Goal: Communication & Community: Share content

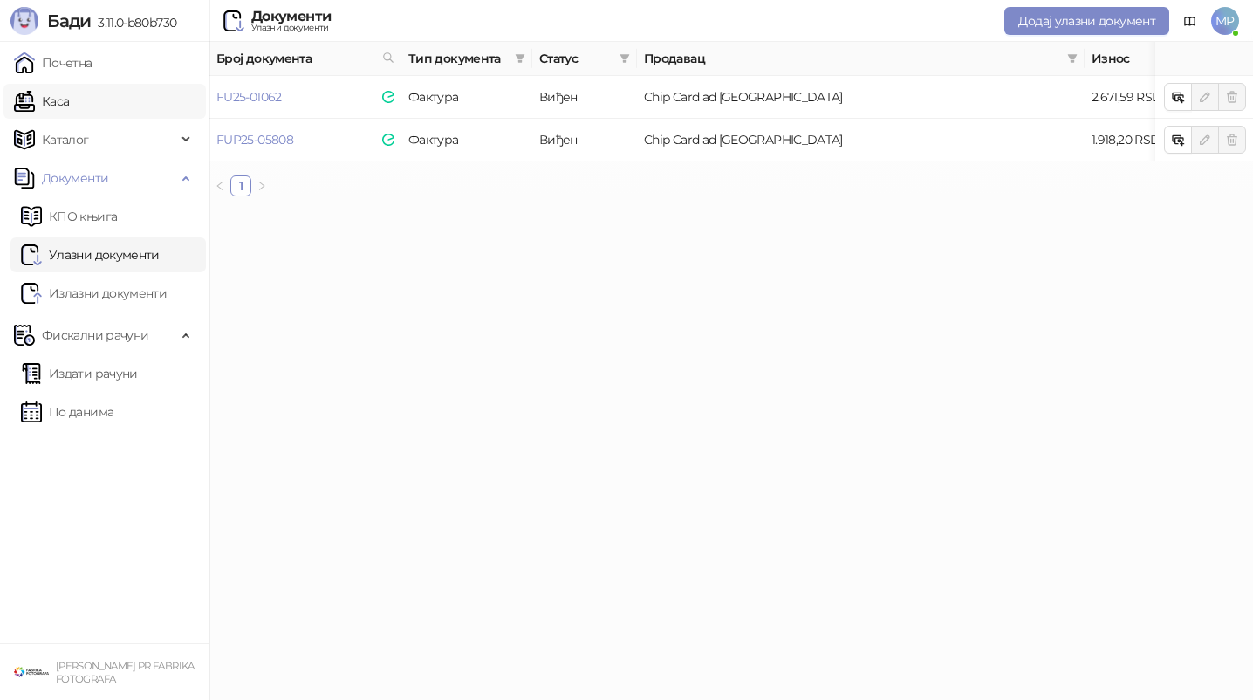
click at [69, 103] on link "Каса" at bounding box center [41, 101] width 55 height 35
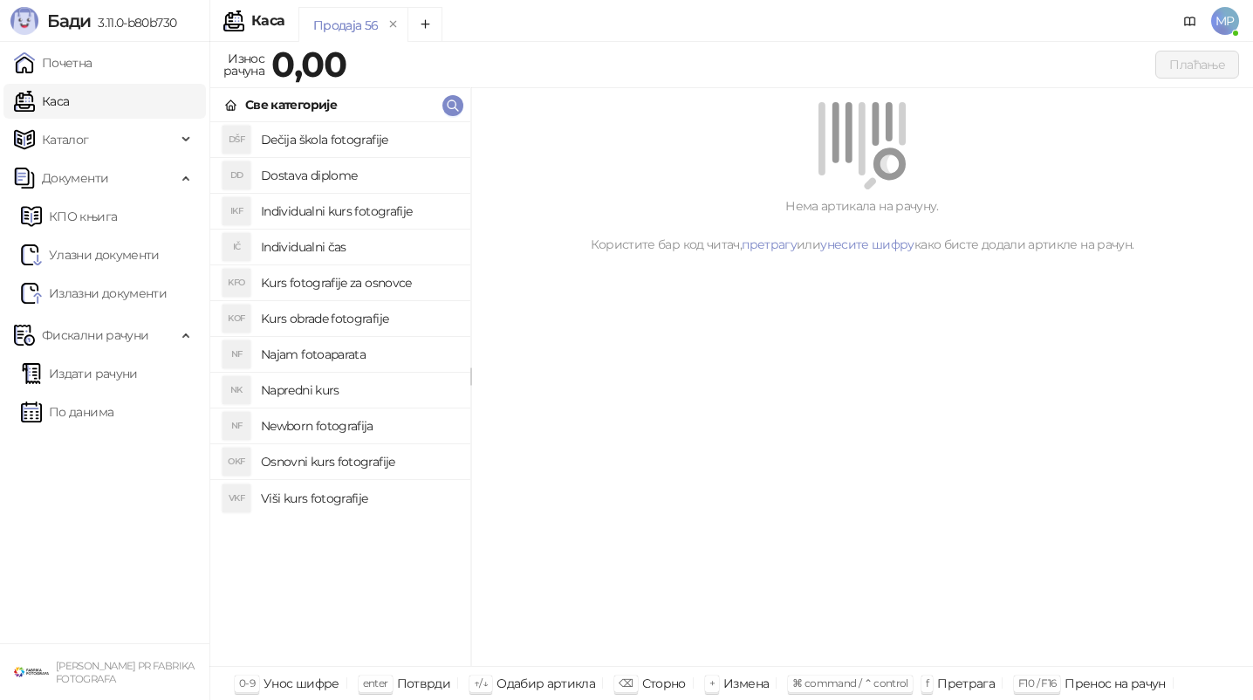
click at [346, 468] on h4 "Osnovni kurs fotografije" at bounding box center [359, 462] width 196 height 28
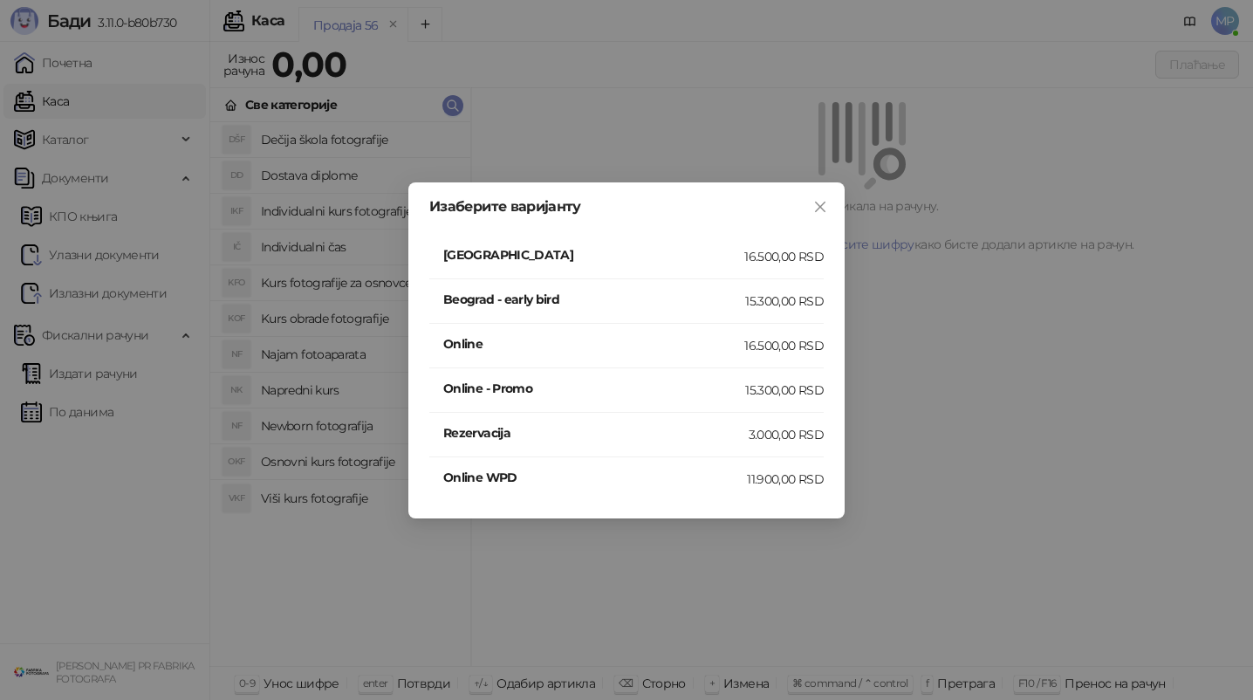
click at [525, 243] on li "Beograd 16.500,00 RSD" at bounding box center [626, 257] width 395 height 45
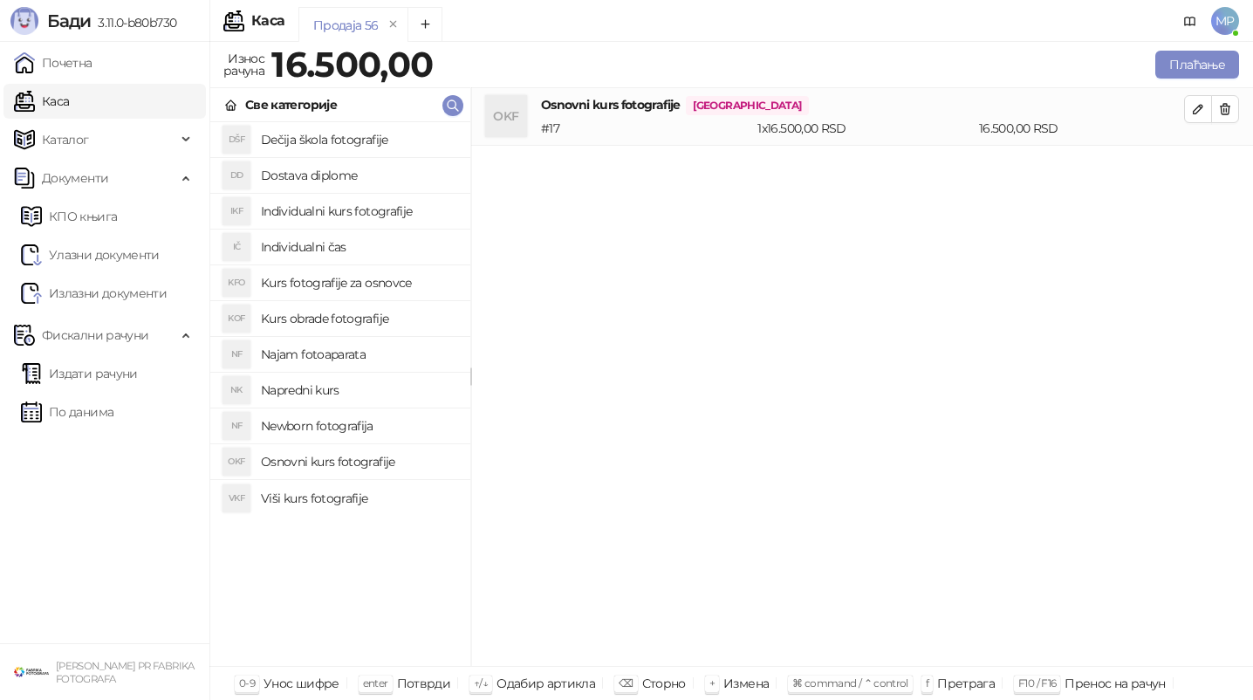
click at [340, 354] on h4 "Najam fotoaparata" at bounding box center [359, 354] width 196 height 28
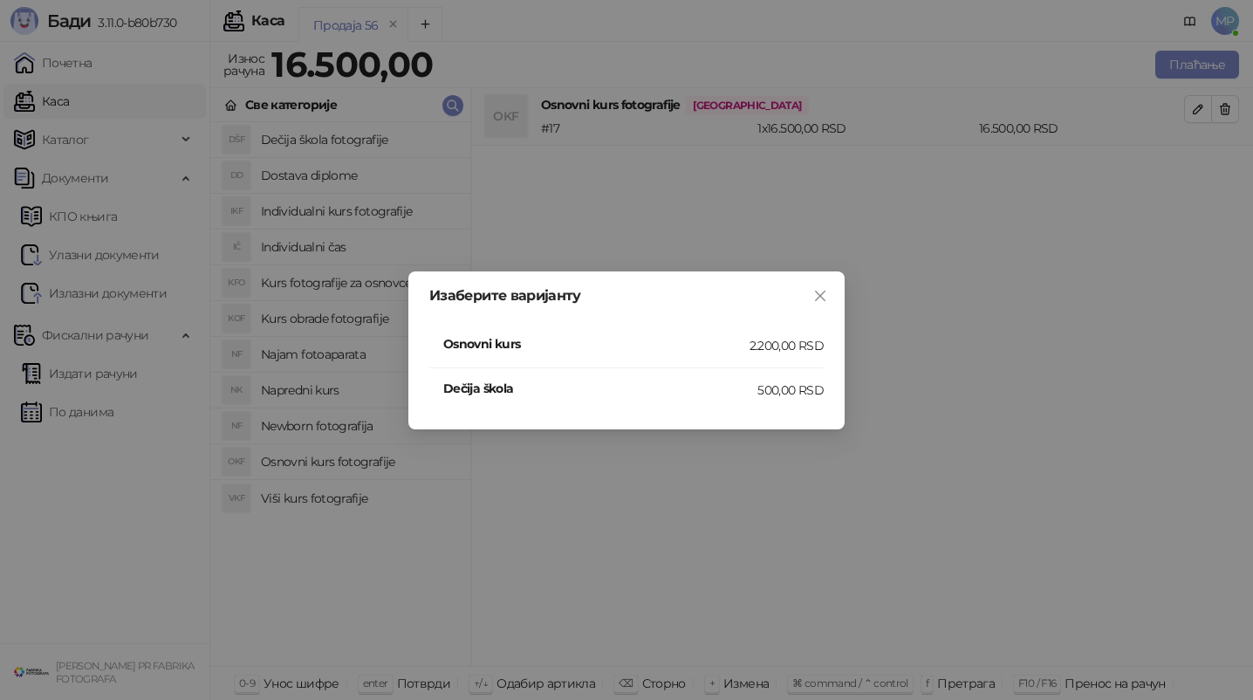
click at [501, 345] on h4 "Osnovni kurs" at bounding box center [596, 343] width 306 height 19
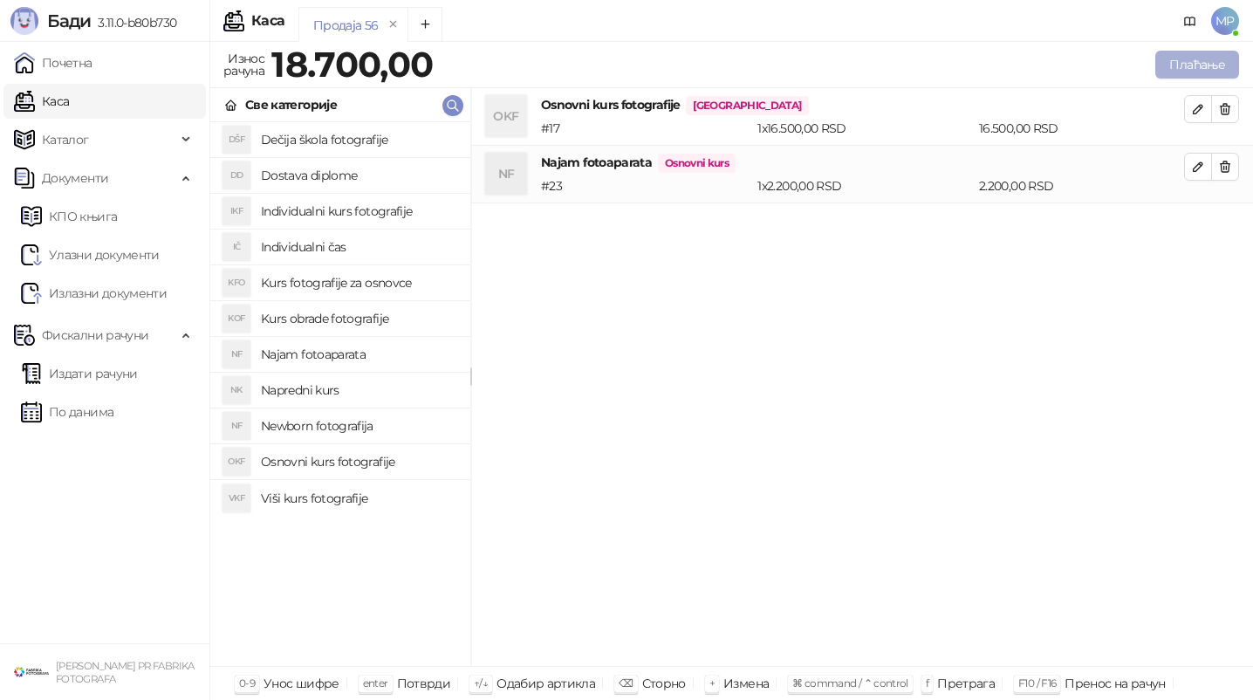
click at [1218, 69] on button "Плаћање" at bounding box center [1198, 65] width 84 height 28
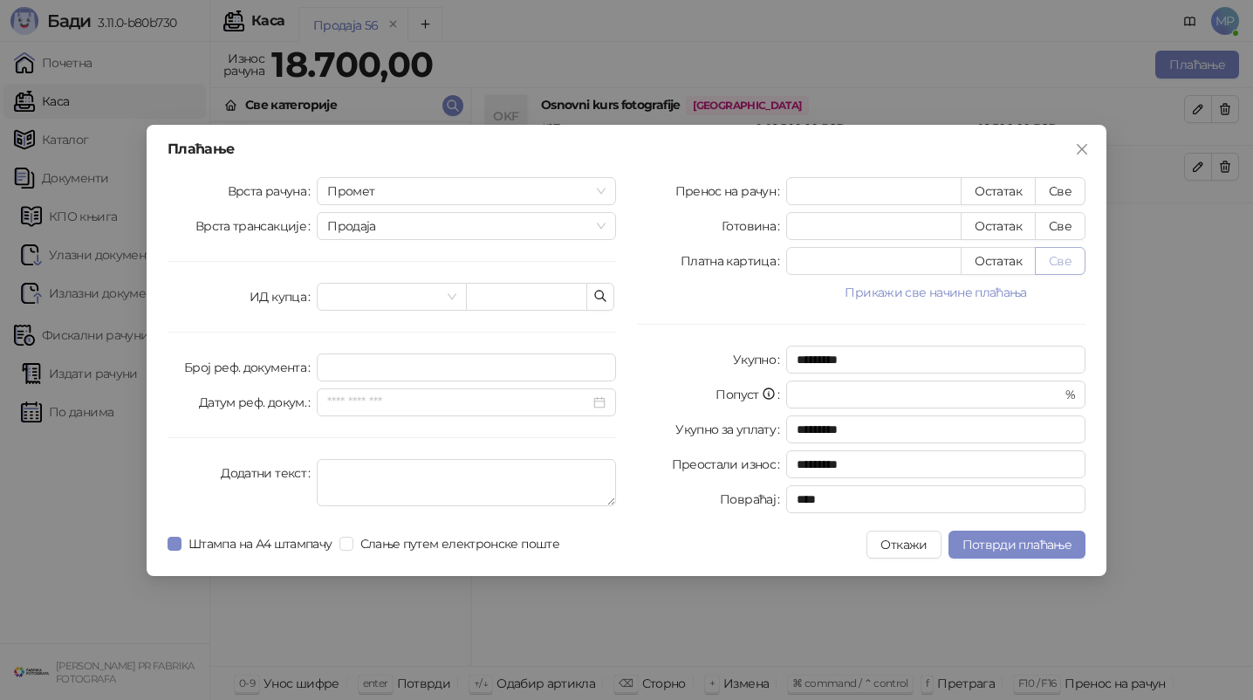
click at [1050, 256] on button "Све" at bounding box center [1060, 261] width 51 height 28
type input "*****"
type input "****"
click at [264, 545] on span "Штампа на А4 штампачу" at bounding box center [261, 543] width 158 height 19
click at [989, 540] on span "Потврди плаћање" at bounding box center [1017, 545] width 109 height 16
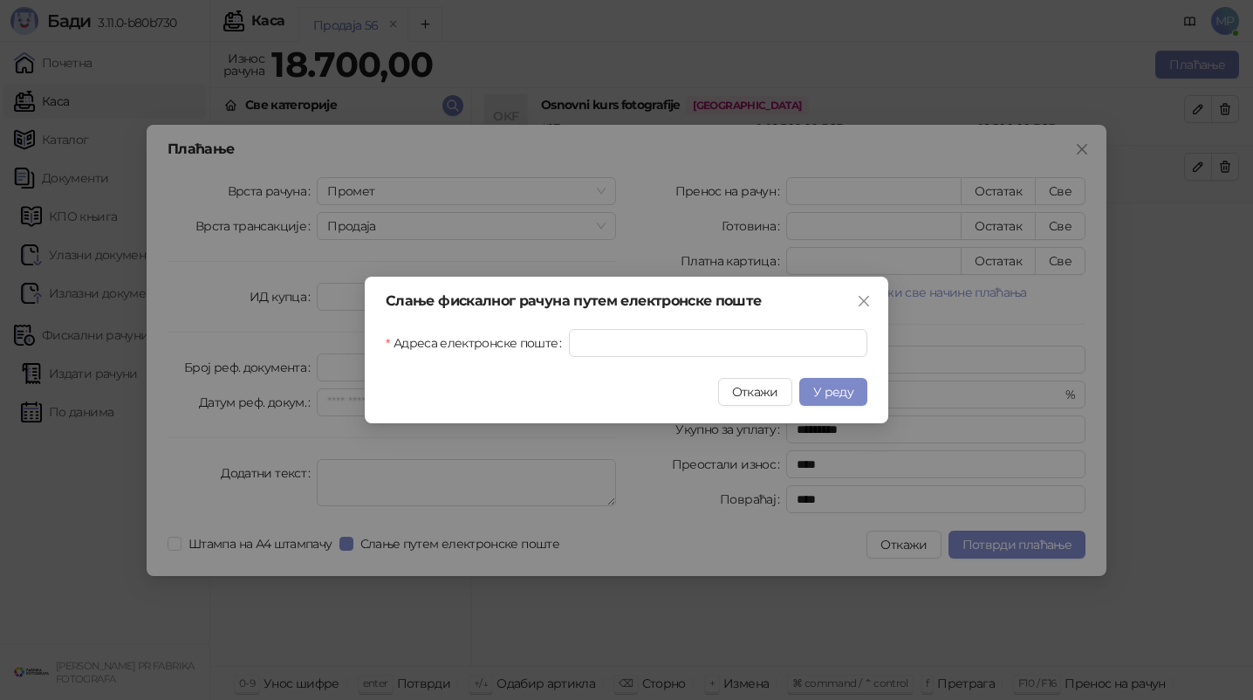
click at [745, 358] on div "Слање фискалног рачуна путем електронске поште [GEOGRAPHIC_DATA] електронске по…" at bounding box center [627, 350] width 524 height 147
click at [746, 348] on input "Адреса електронске поште" at bounding box center [718, 343] width 299 height 28
paste input "**********"
type input "**********"
click at [834, 396] on span "У реду" at bounding box center [833, 392] width 40 height 16
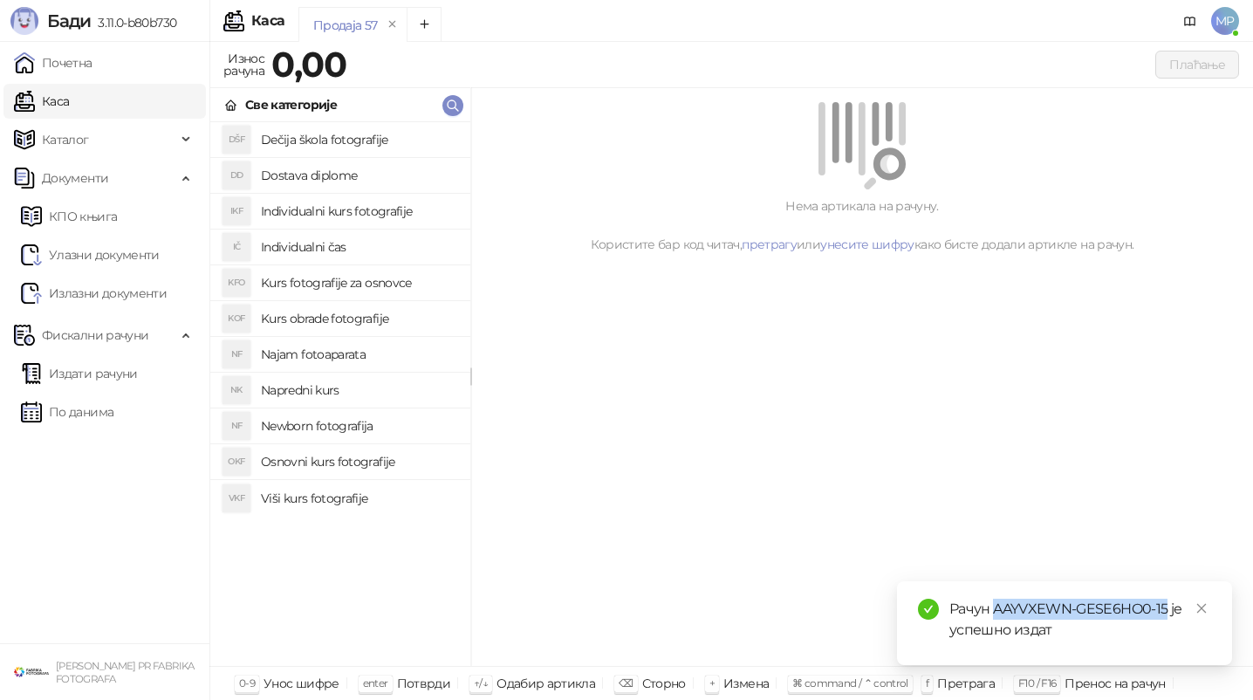
drag, startPoint x: 996, startPoint y: 614, endPoint x: 1164, endPoint y: 600, distance: 169.0
click at [1164, 600] on div "Рачун AAYVXEWN-GESE6HO0-15 је успешно издат" at bounding box center [1081, 620] width 262 height 42
copy div "AAYVXEWN-GESE6HO0-15"
click at [124, 375] on link "Издати рачуни" at bounding box center [79, 373] width 117 height 35
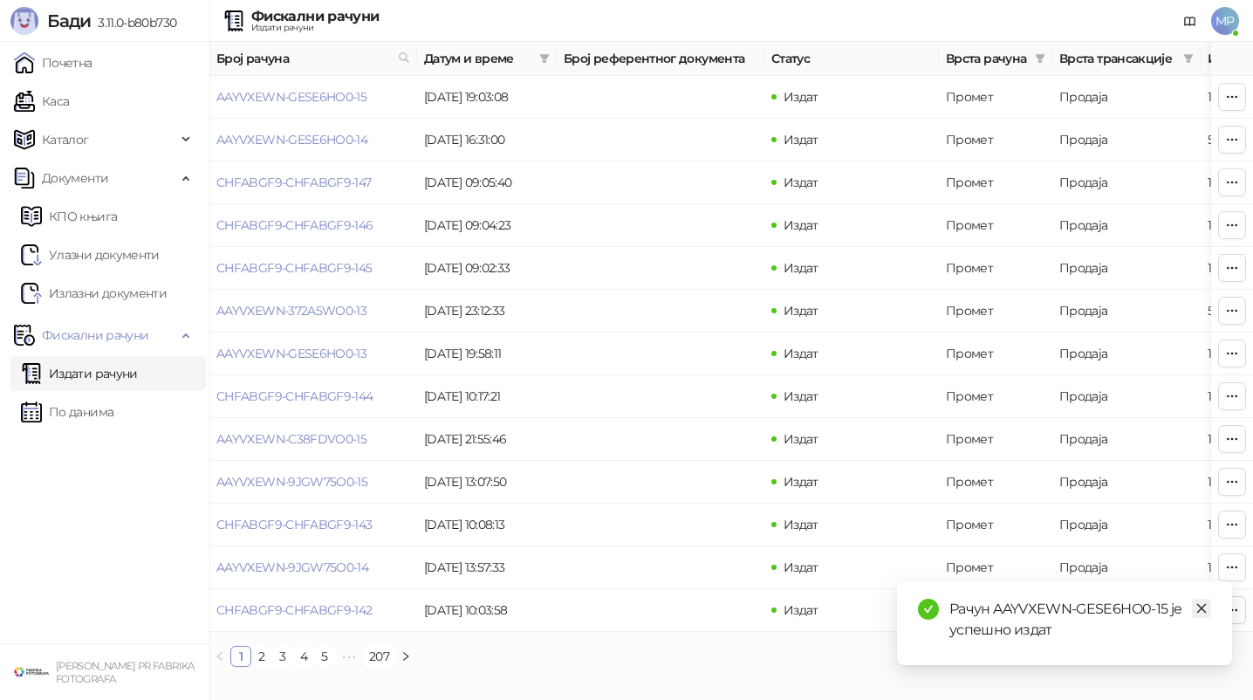
click at [1201, 610] on icon "close" at bounding box center [1202, 608] width 12 height 12
click at [354, 269] on link "CHFABGF9-CHFABGF9-145" at bounding box center [294, 268] width 156 height 16
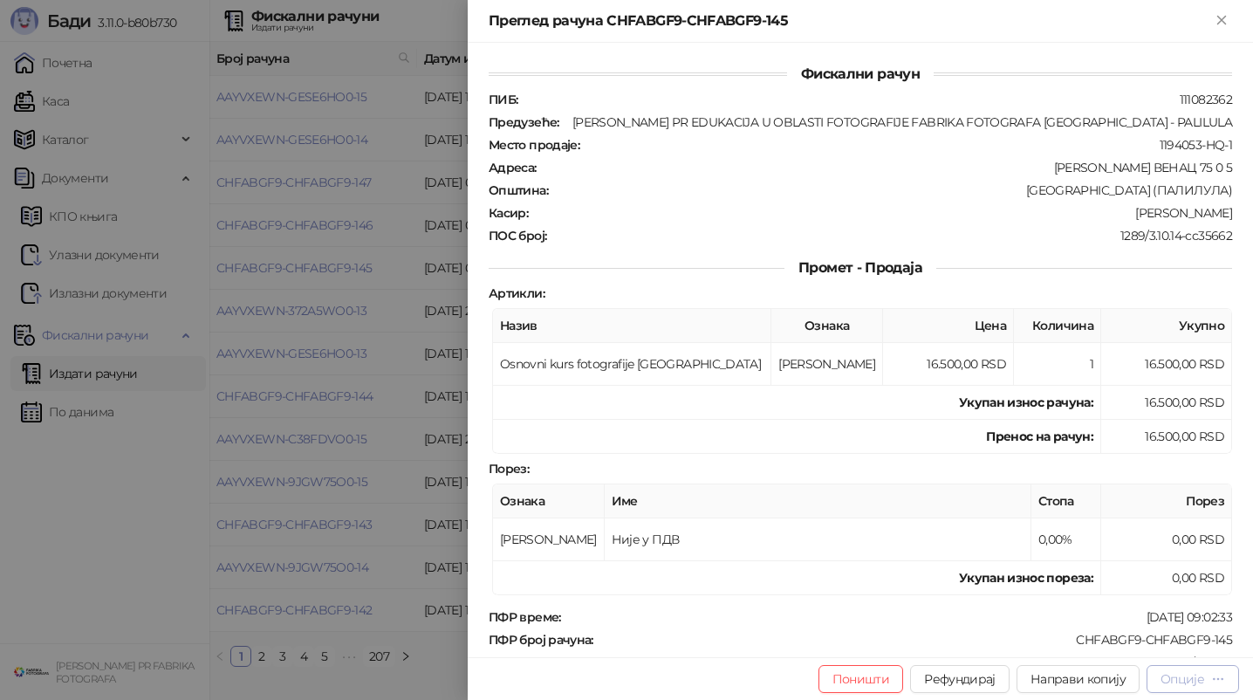
click at [1216, 688] on button "Опције" at bounding box center [1193, 679] width 93 height 28
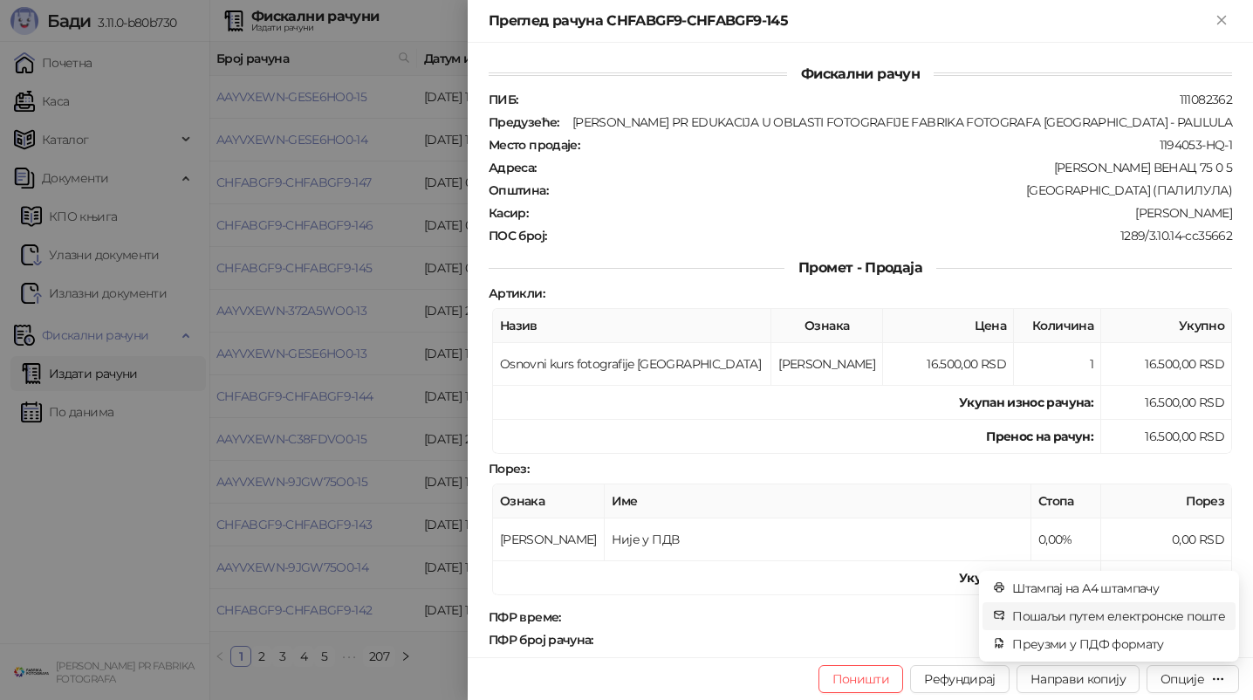
click at [1146, 613] on span "Пошаљи путем електронске поште" at bounding box center [1118, 616] width 213 height 19
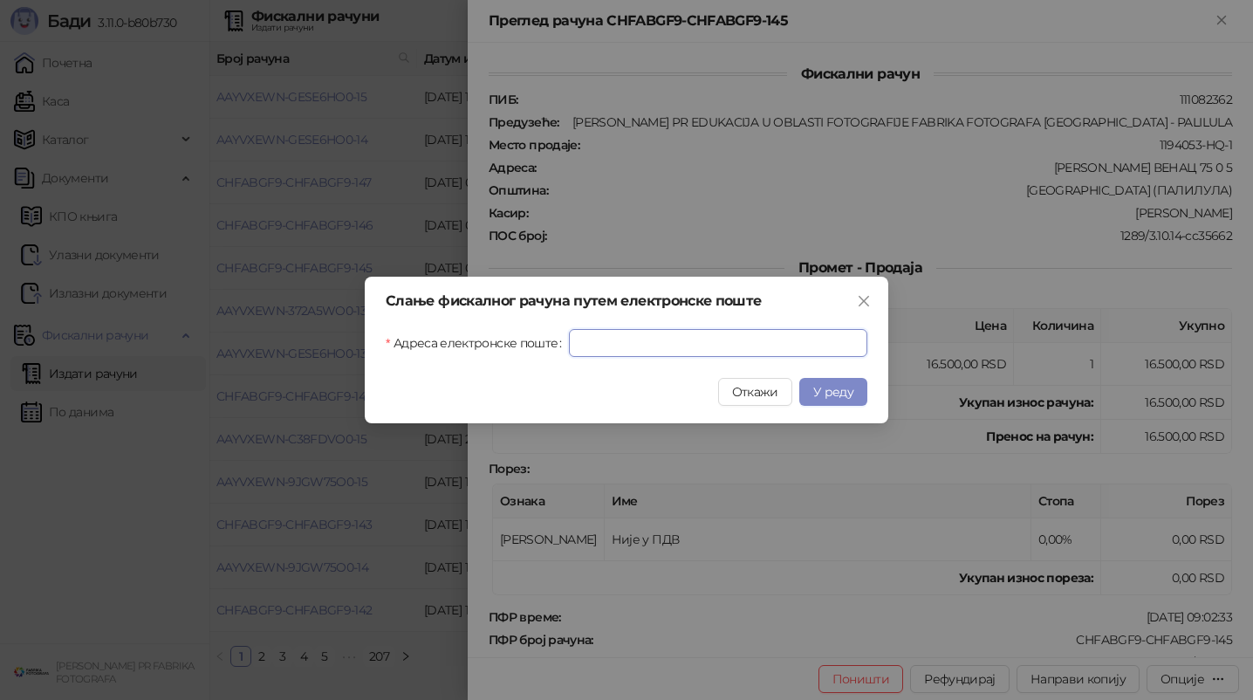
click at [710, 349] on input "Адреса електронске поште" at bounding box center [718, 343] width 299 height 28
paste input "**********"
type input "**********"
click at [849, 389] on span "У реду" at bounding box center [833, 392] width 40 height 16
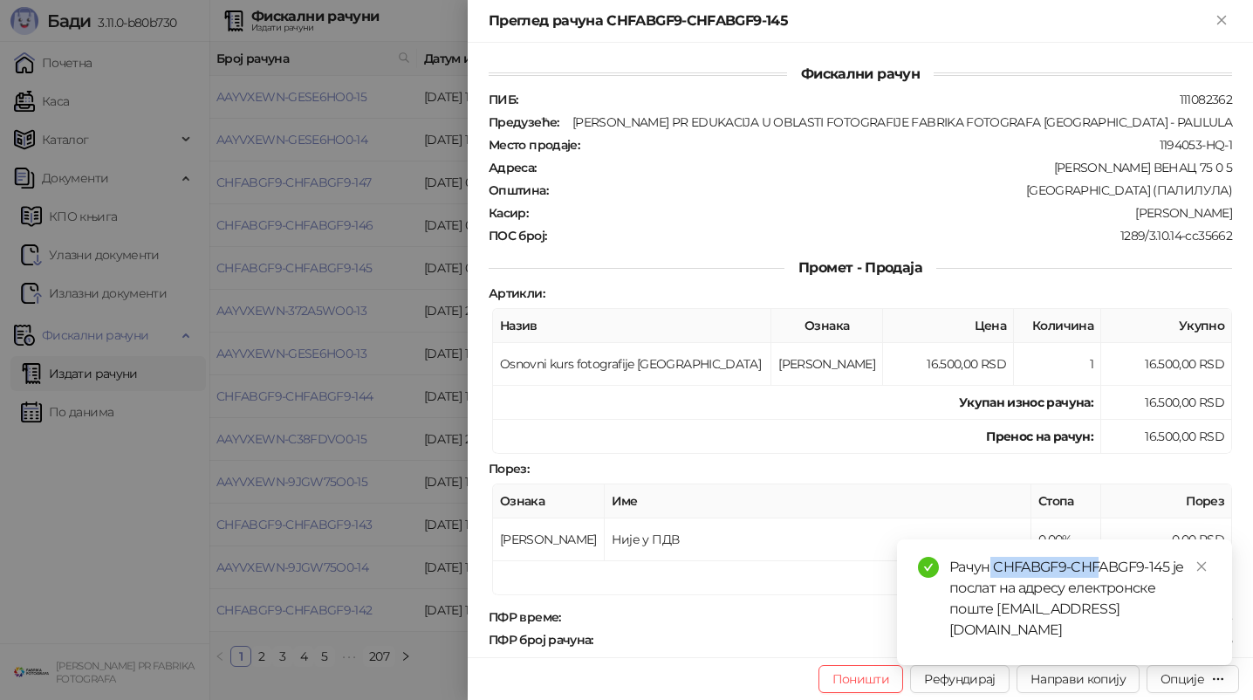
drag, startPoint x: 991, startPoint y: 587, endPoint x: 1101, endPoint y: 584, distance: 110.9
click at [1101, 584] on div "Рачун CHFABGF9-CHFABGF9-145 је послат на адресу електронске поште [EMAIL_ADDRES…" at bounding box center [1081, 599] width 262 height 84
drag, startPoint x: 995, startPoint y: 584, endPoint x: 1171, endPoint y: 588, distance: 176.4
click at [1171, 588] on div "Рачун CHFABGF9-CHFABGF9-145 је послат на адресу електронске поште [EMAIL_ADDRES…" at bounding box center [1081, 599] width 262 height 84
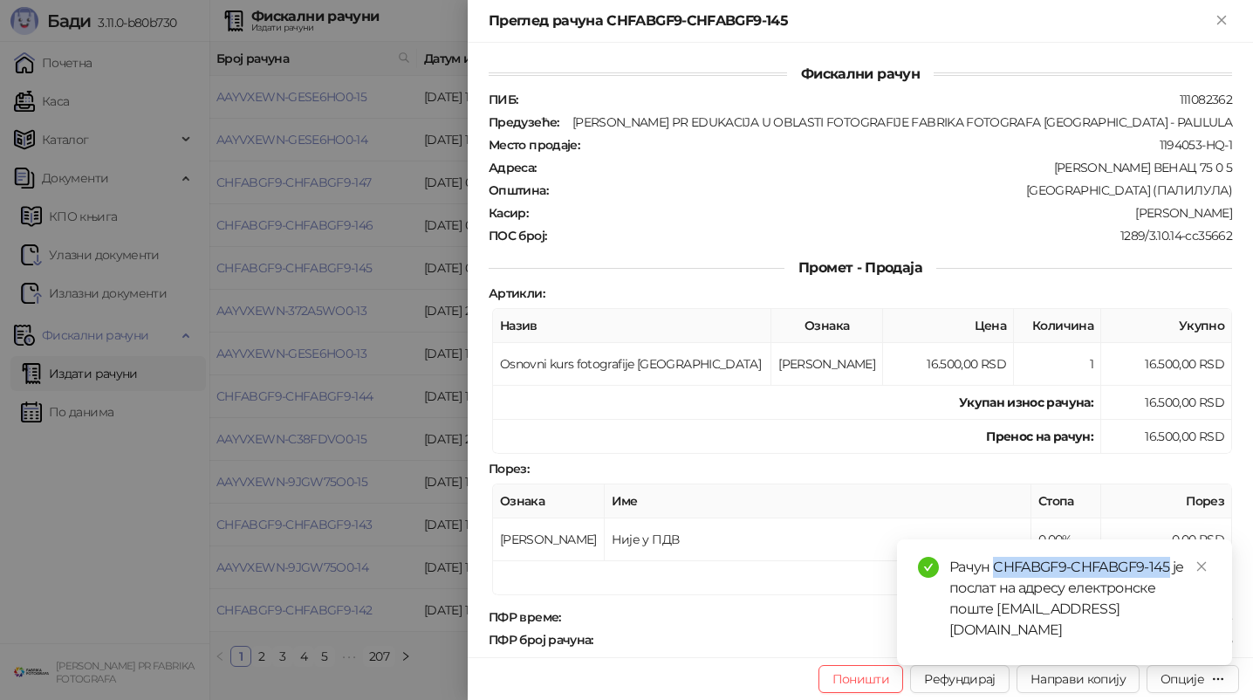
copy div "CHFABGF9-CHFABGF9-145"
click at [378, 211] on div at bounding box center [626, 350] width 1253 height 700
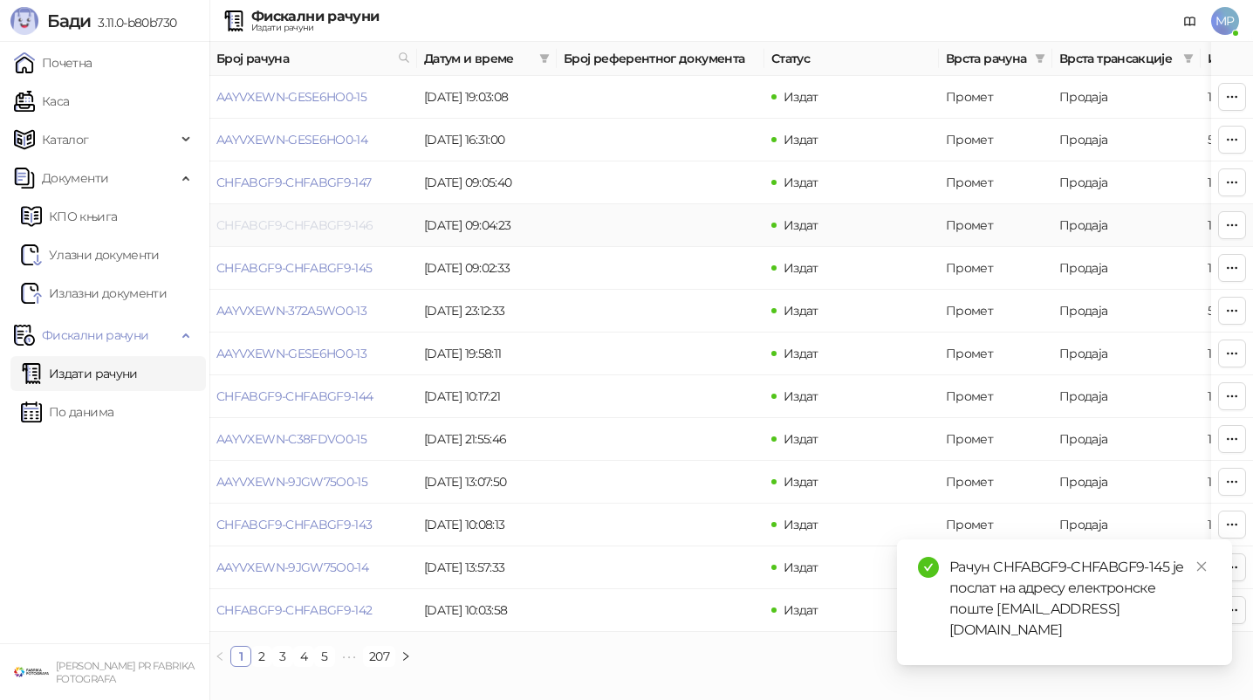
click at [344, 223] on link "CHFABGF9-CHFABGF9-146" at bounding box center [294, 225] width 157 height 16
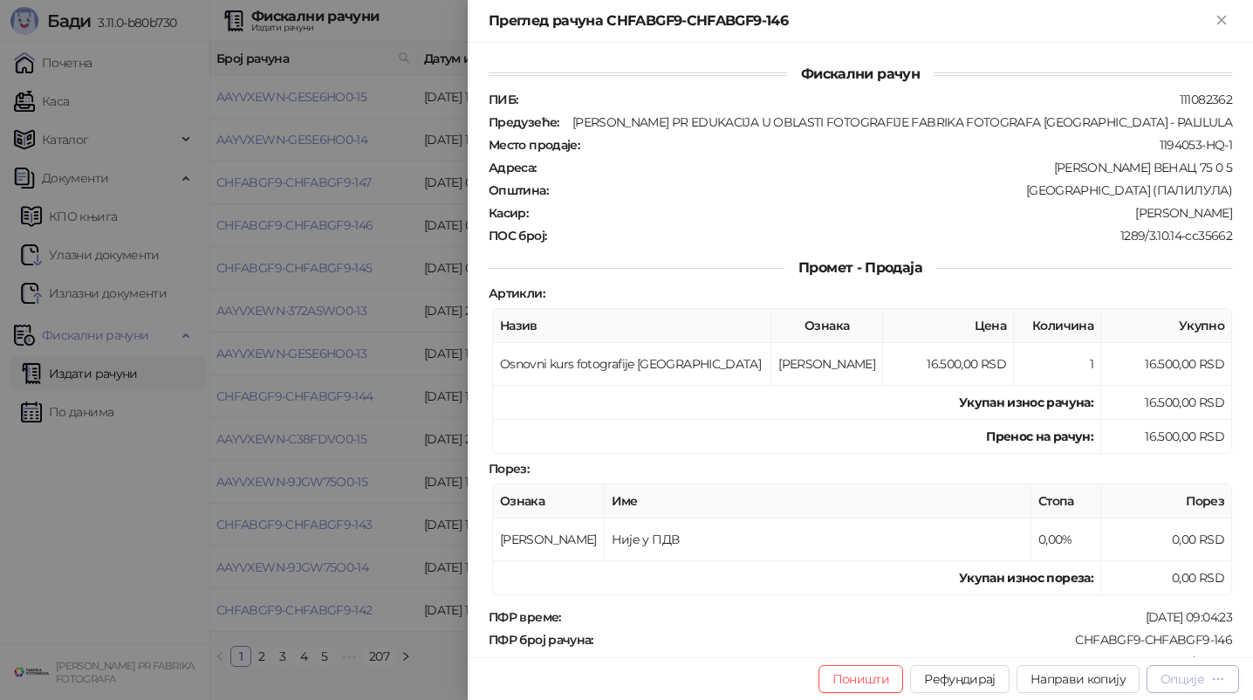
click at [1210, 675] on div "Опције" at bounding box center [1193, 678] width 65 height 17
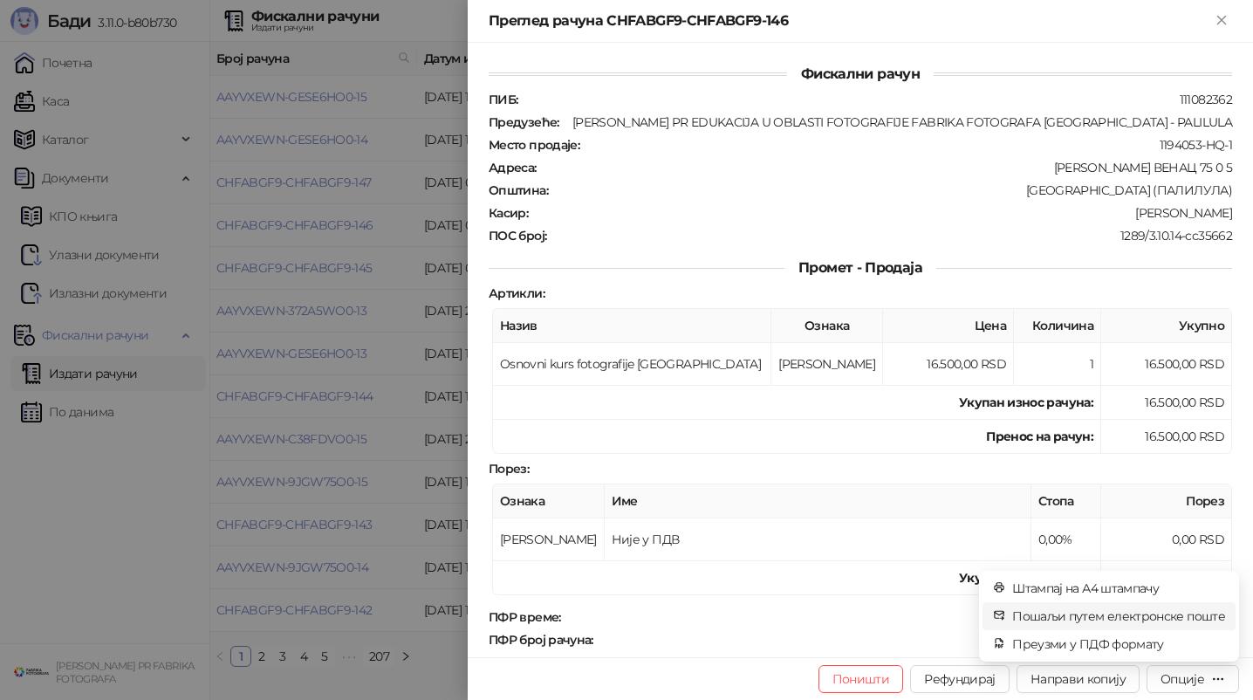
click at [1177, 620] on span "Пошаљи путем електронске поште" at bounding box center [1118, 616] width 213 height 19
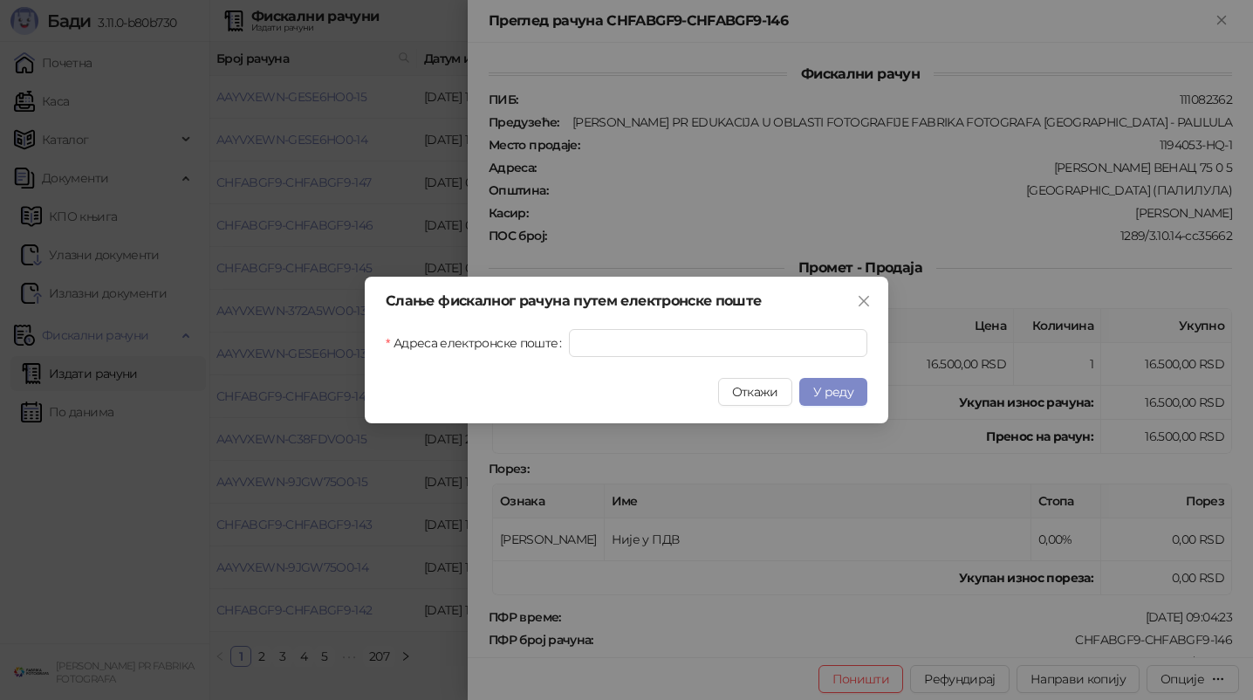
click at [806, 360] on div "Слање фискалног рачуна путем електронске поште [GEOGRAPHIC_DATA] електронске по…" at bounding box center [627, 350] width 524 height 147
click at [806, 349] on input "Адреса електронске поште" at bounding box center [718, 343] width 299 height 28
paste input "**********"
type input "**********"
click at [833, 397] on span "У реду" at bounding box center [833, 392] width 40 height 16
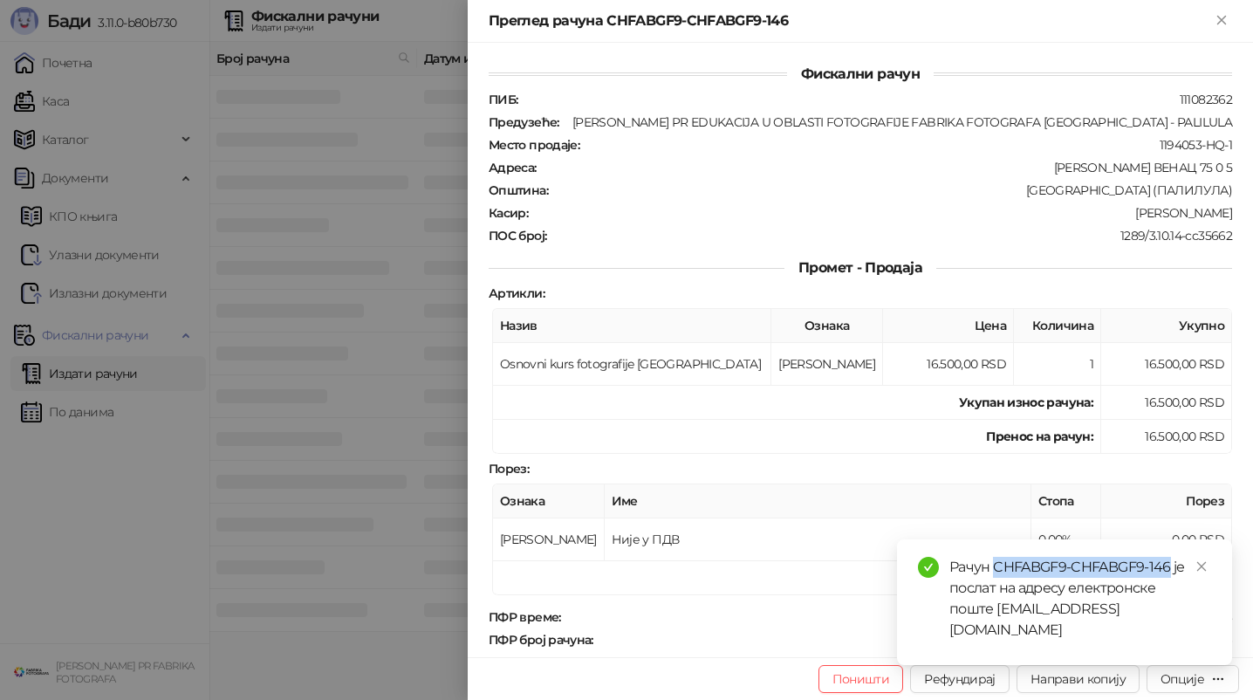
drag, startPoint x: 997, startPoint y: 593, endPoint x: 1171, endPoint y: 584, distance: 174.8
click at [1171, 584] on div "Рачун CHFABGF9-CHFABGF9-146 је послат на адресу електронске поште [EMAIL_ADDRES…" at bounding box center [1081, 599] width 262 height 84
copy div "CHFABGF9-CHFABGF9-146"
click at [341, 183] on div at bounding box center [626, 350] width 1253 height 700
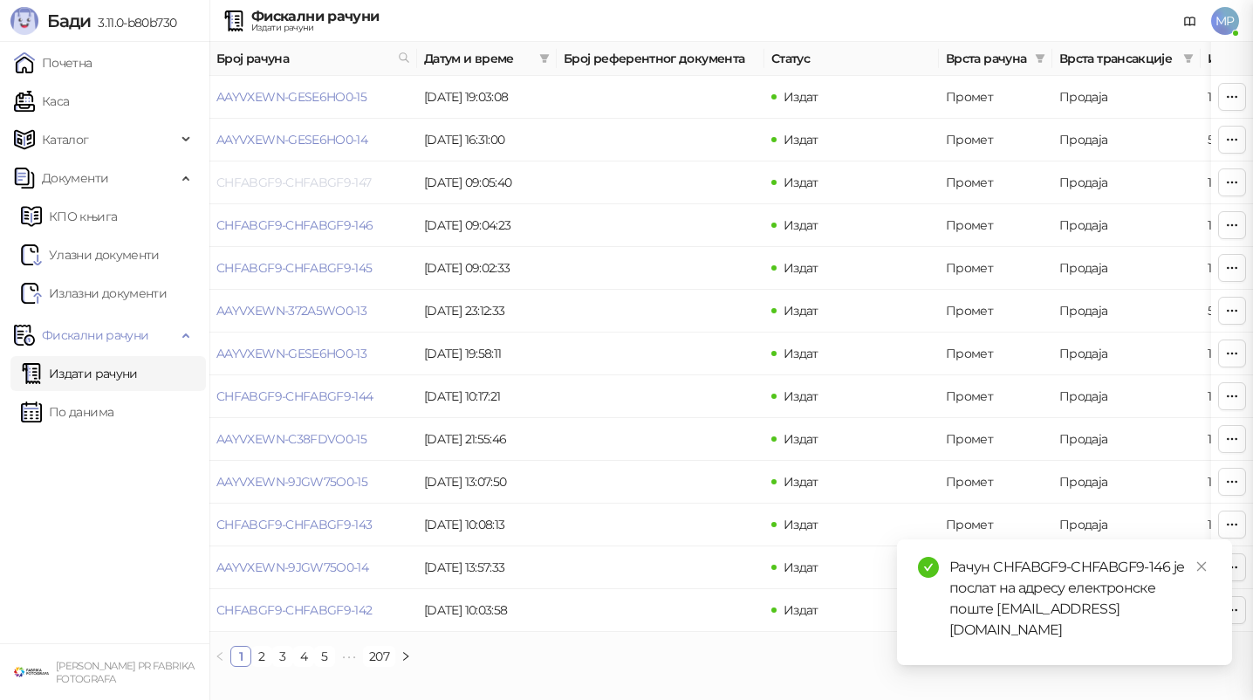
click at [335, 182] on link "CHFABGF9-CHFABGF9-147" at bounding box center [293, 183] width 155 height 16
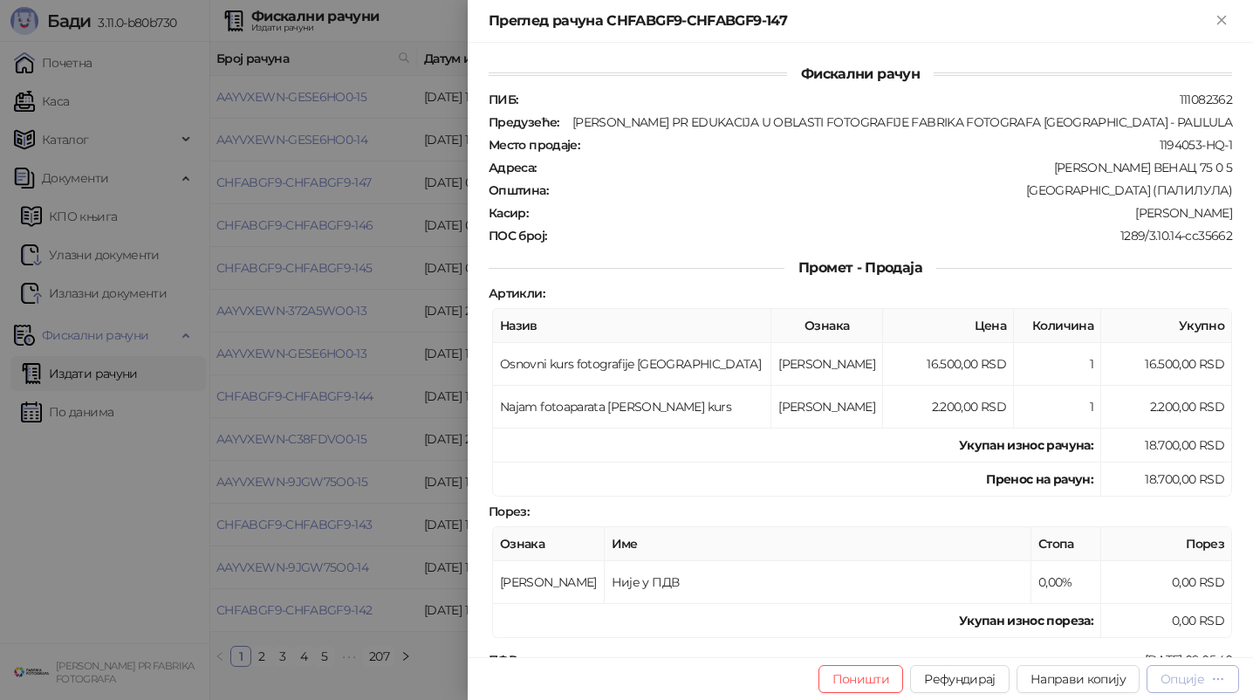
click at [1182, 673] on div "Опције" at bounding box center [1183, 679] width 44 height 16
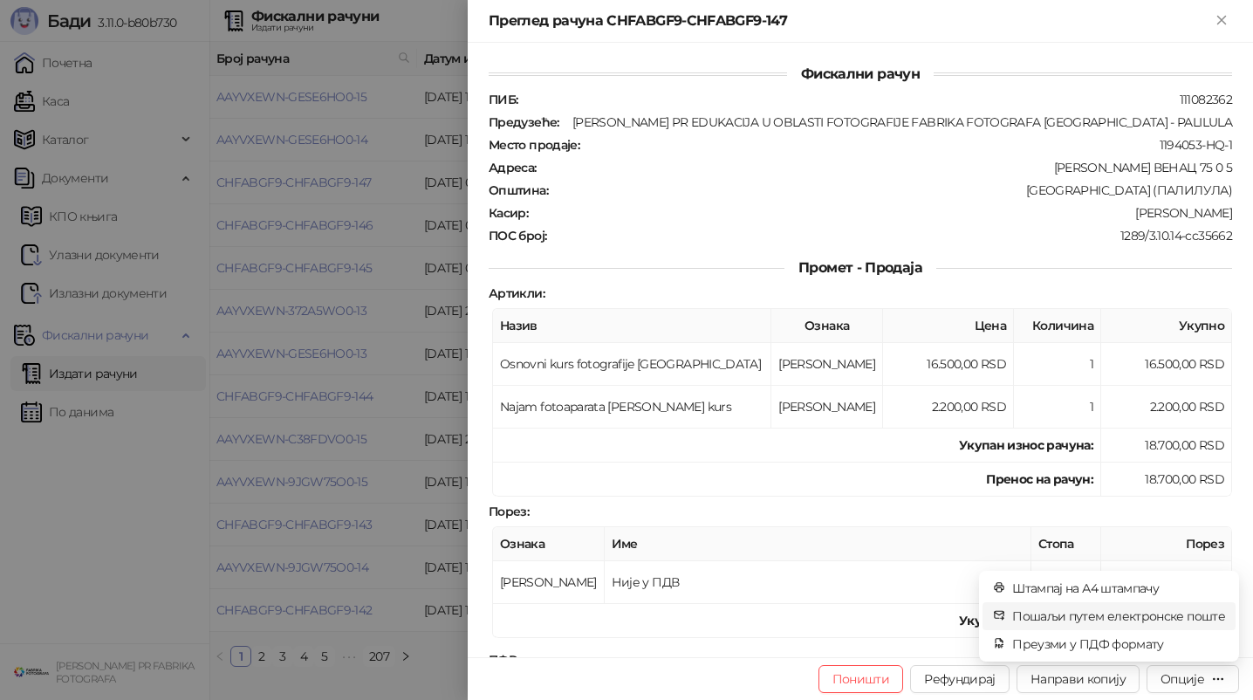
click at [1156, 614] on span "Пошаљи путем електронске поште" at bounding box center [1118, 616] width 213 height 19
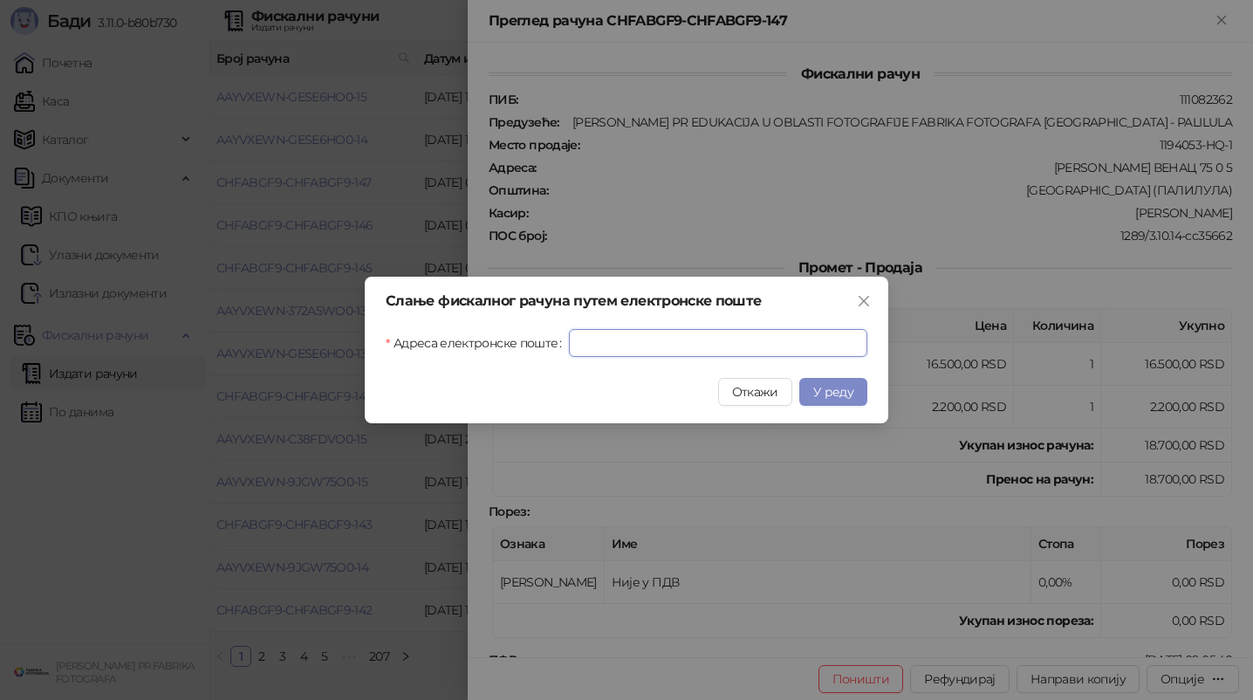
click at [778, 350] on input "Адреса електронске поште" at bounding box center [718, 343] width 299 height 28
paste input "**********"
type input "**********"
click at [831, 401] on button "У реду" at bounding box center [834, 392] width 68 height 28
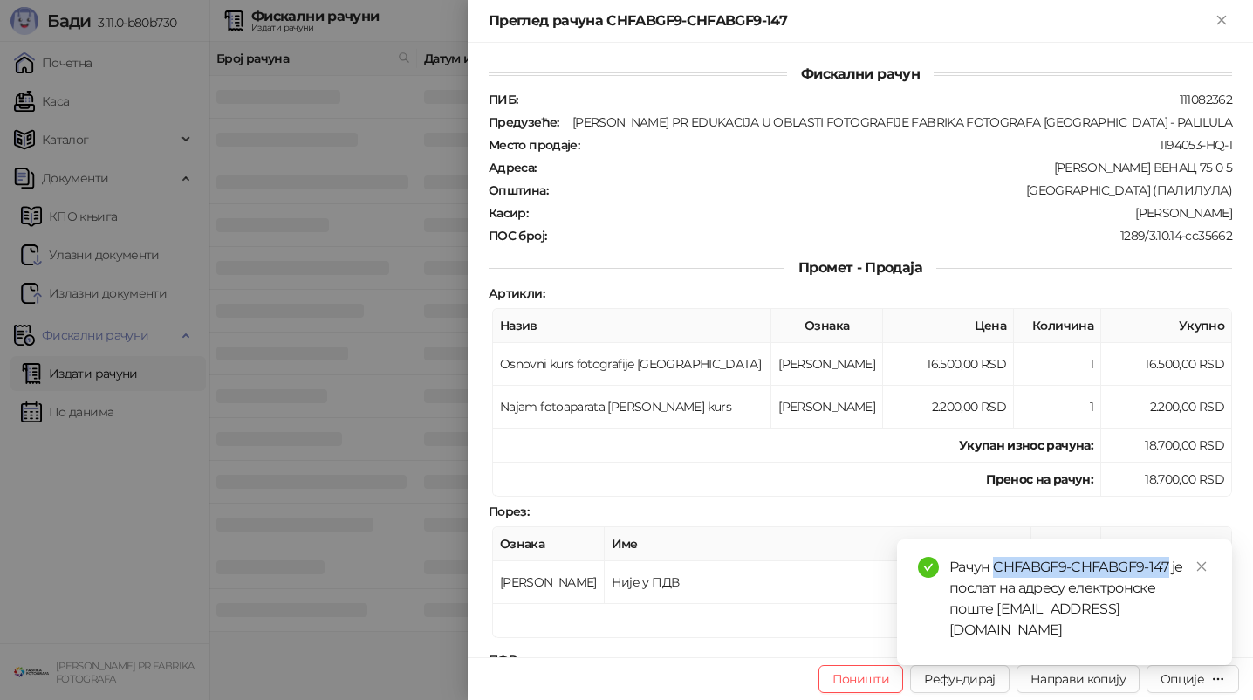
drag, startPoint x: 997, startPoint y: 590, endPoint x: 1171, endPoint y: 589, distance: 174.6
click at [1171, 589] on div "Рачун CHFABGF9-CHFABGF9-147 је послат на адресу електронске поште [EMAIL_ADDRES…" at bounding box center [1081, 599] width 262 height 84
copy div "CHFABGF9-CHFABGF9-147"
click at [168, 512] on div at bounding box center [626, 350] width 1253 height 700
